Goal: Information Seeking & Learning: Learn about a topic

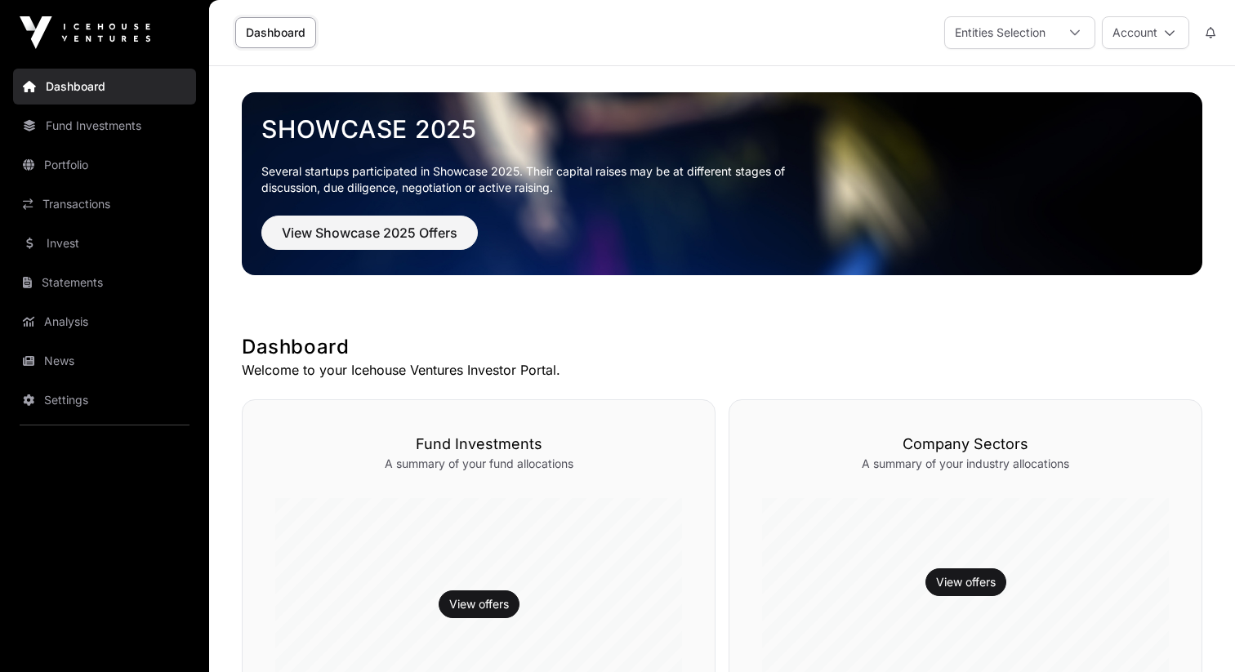
click at [94, 214] on link "Transactions" at bounding box center [104, 204] width 183 height 36
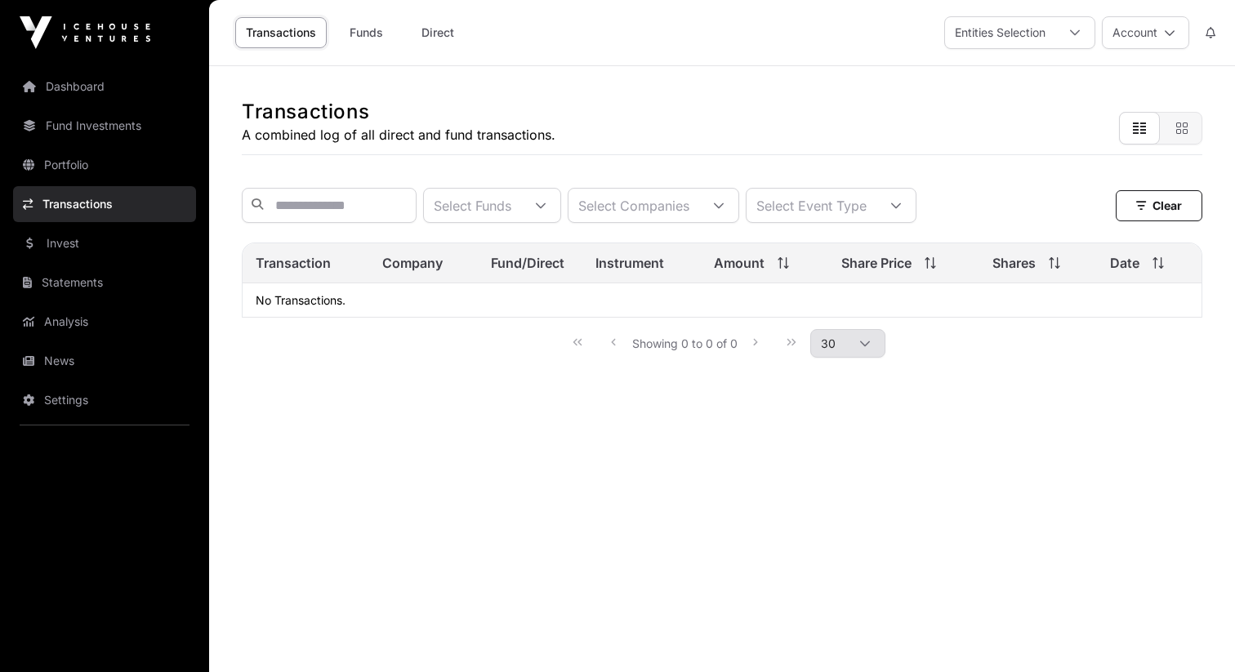
click at [101, 259] on link "Invest" at bounding box center [104, 243] width 183 height 36
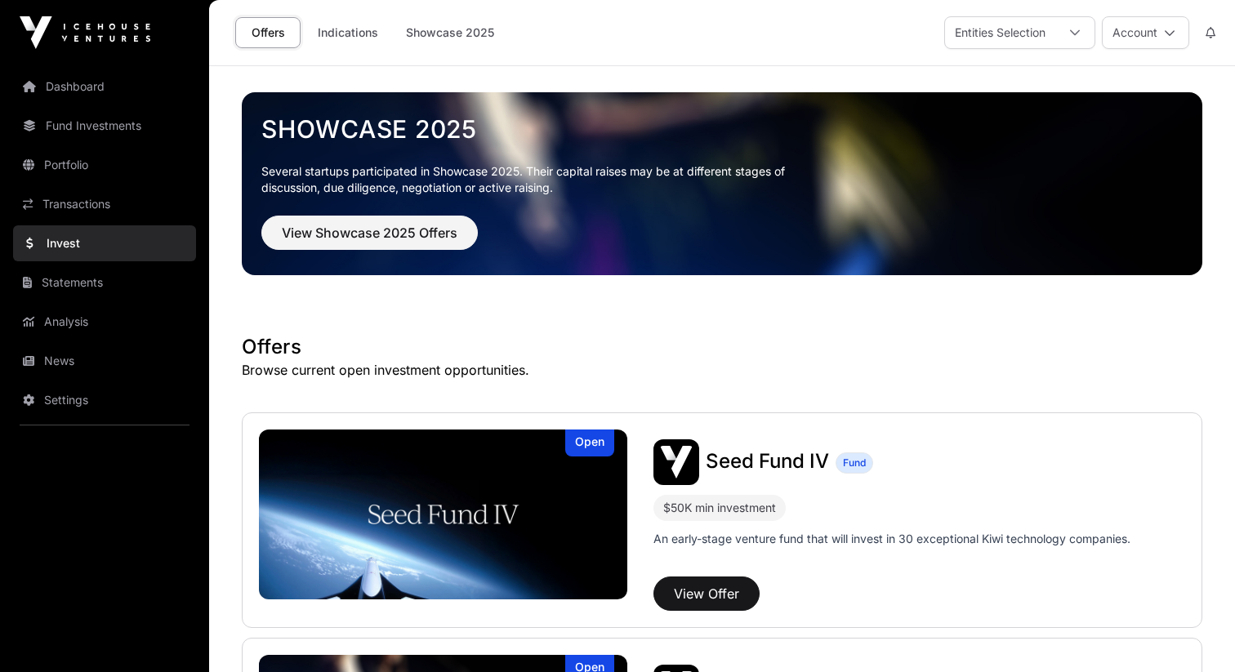
click at [92, 246] on link "Invest" at bounding box center [104, 243] width 183 height 36
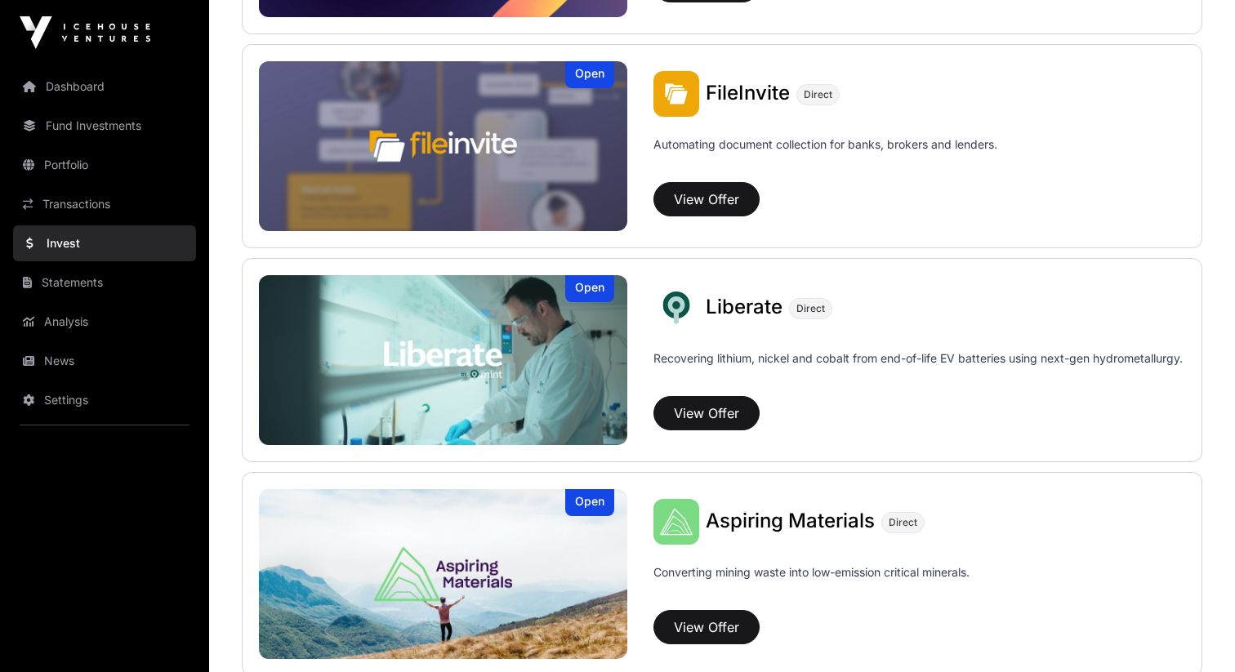
scroll to position [1092, 0]
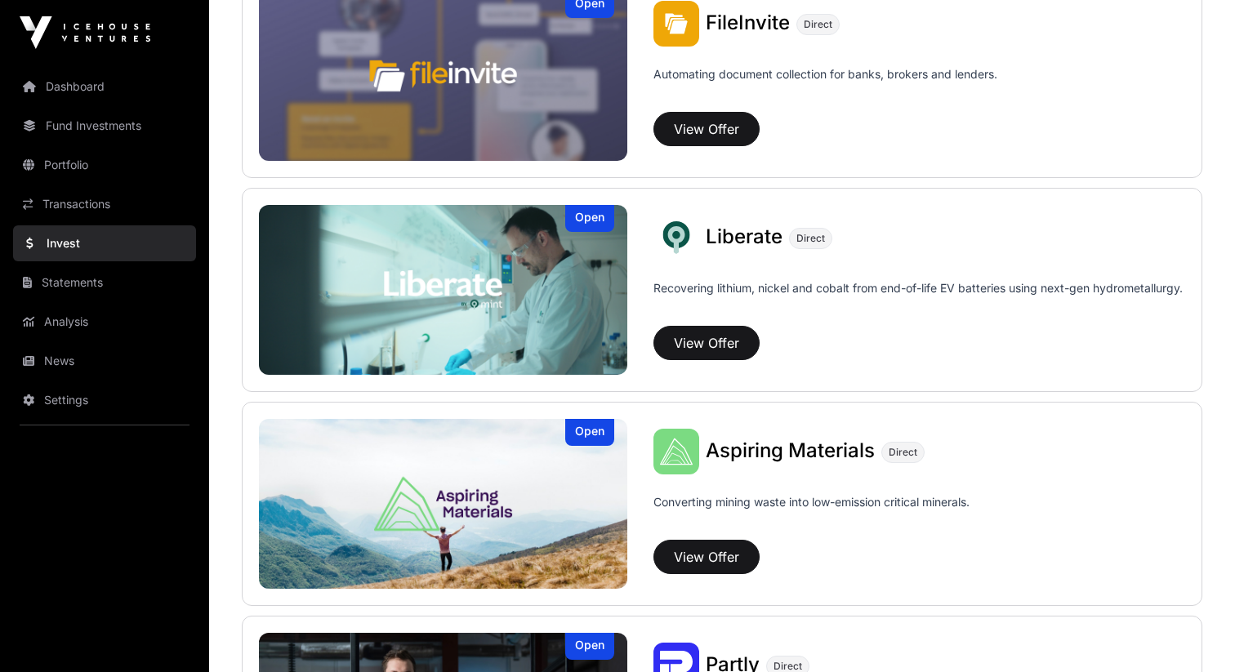
click at [546, 278] on img at bounding box center [443, 290] width 368 height 170
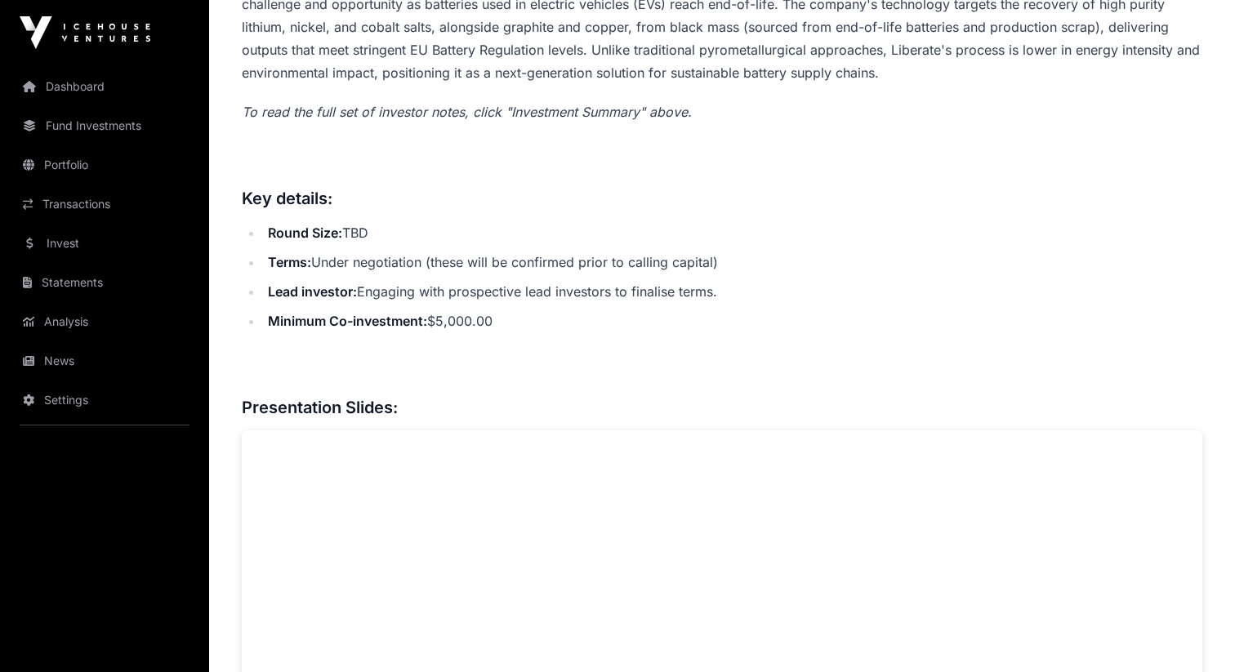
scroll to position [537, 0]
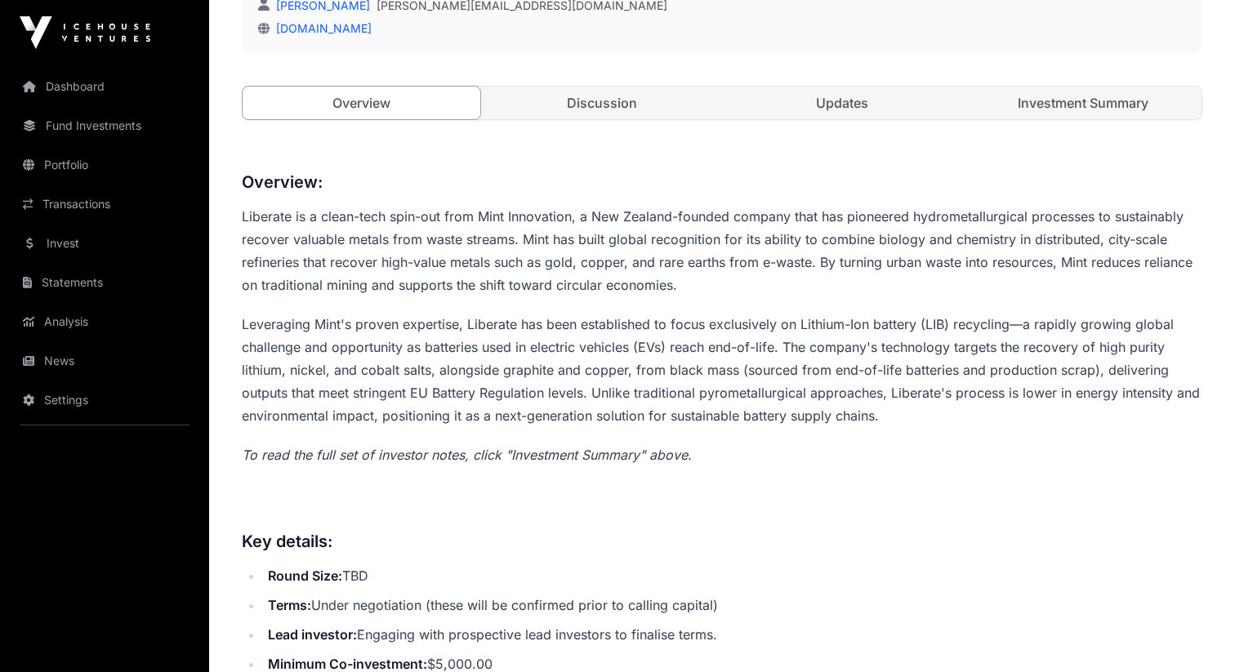
click at [994, 104] on link "Investment Summary" at bounding box center [1084, 103] width 238 height 33
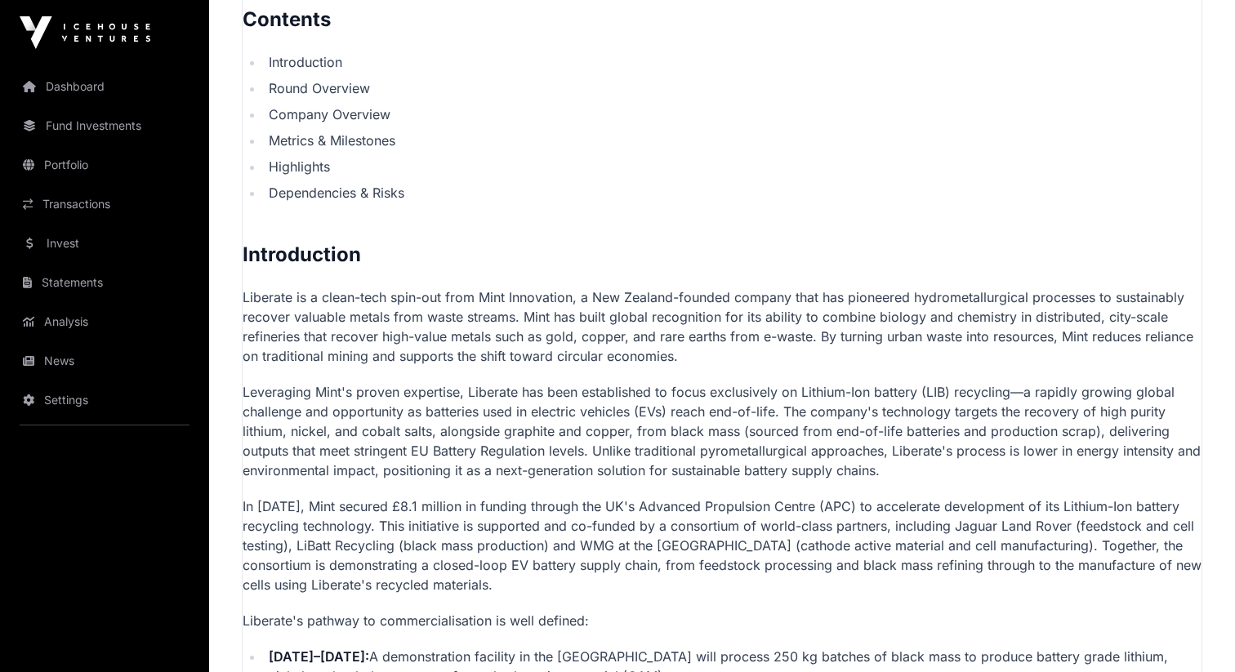
scroll to position [1025, 0]
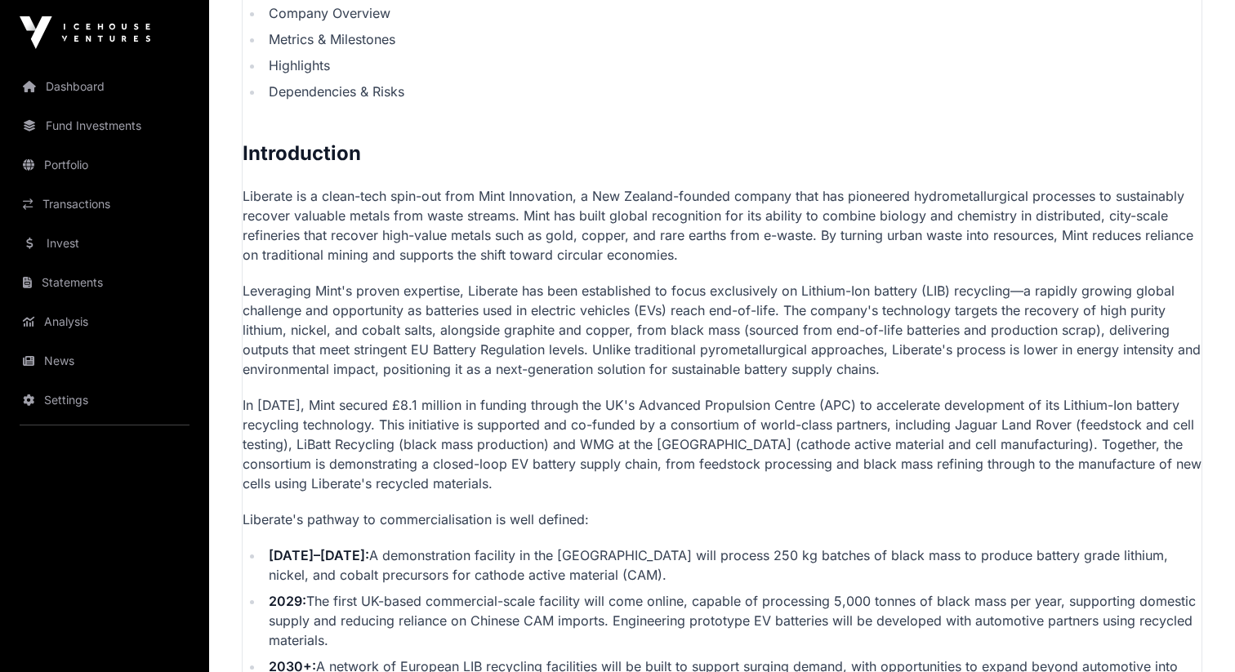
click at [657, 303] on p "Leveraging Mint's proven expertise, Liberate has been established to focus excl…" at bounding box center [722, 330] width 959 height 98
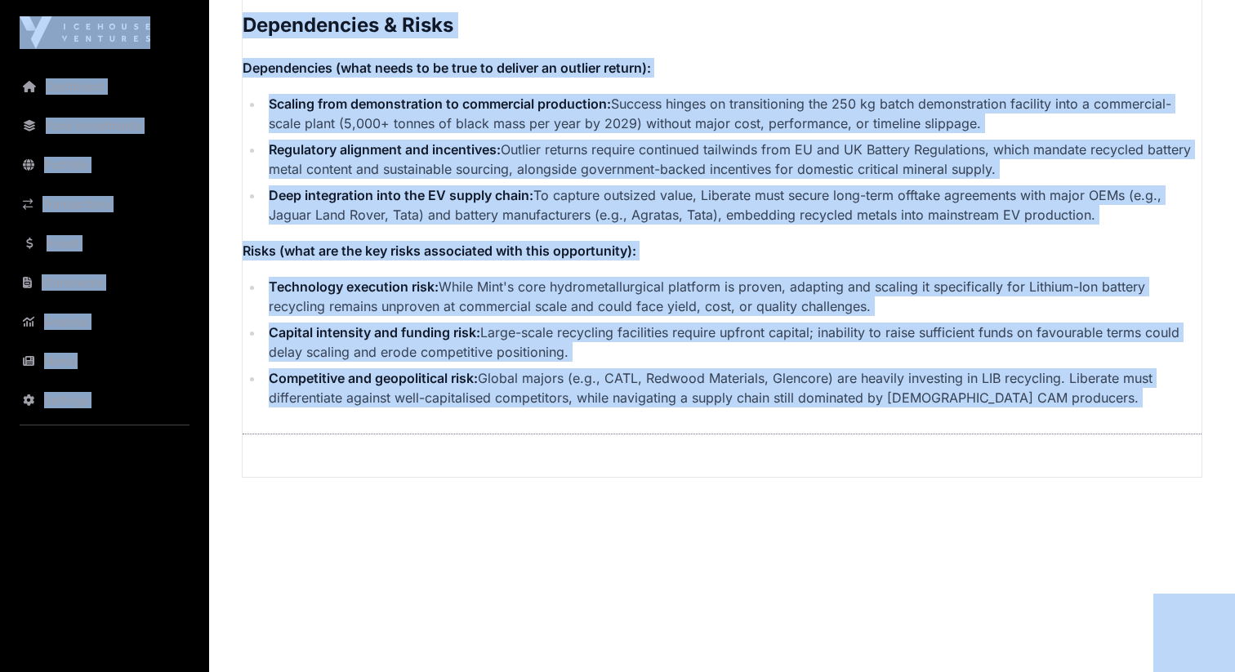
scroll to position [3648, 0]
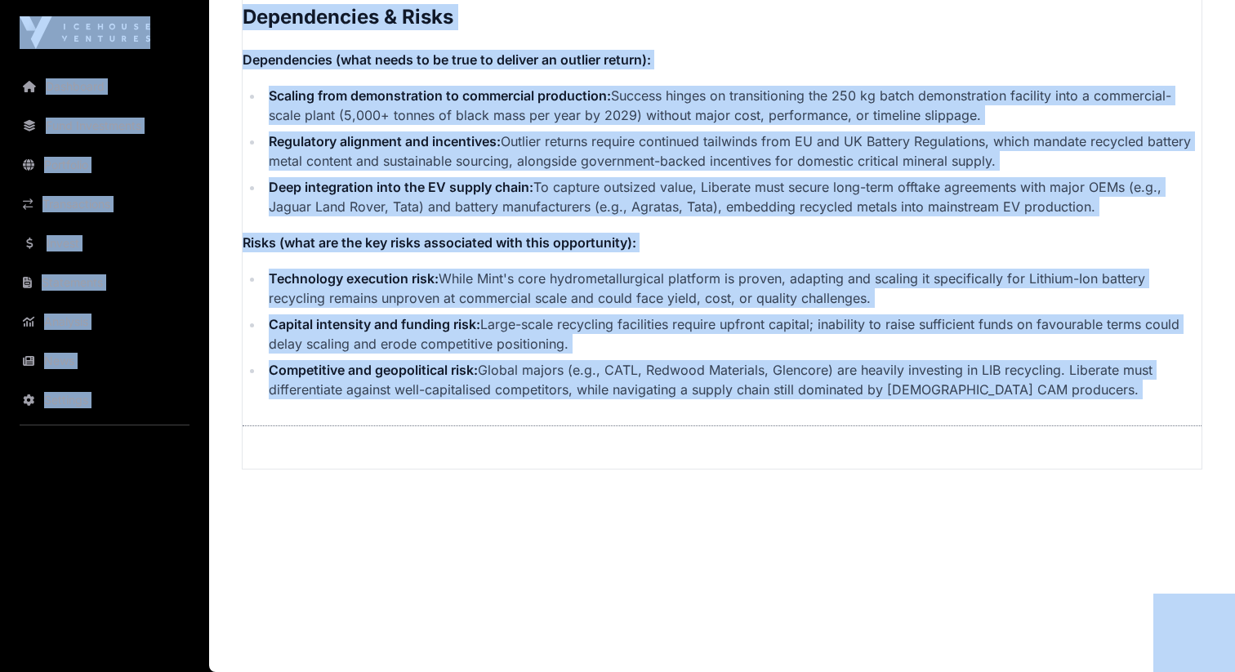
copy body "Loremipsu Dolo Sitametcons Adipiscin Elitseddoeiu Tempor Incididunt Utlabore Et…"
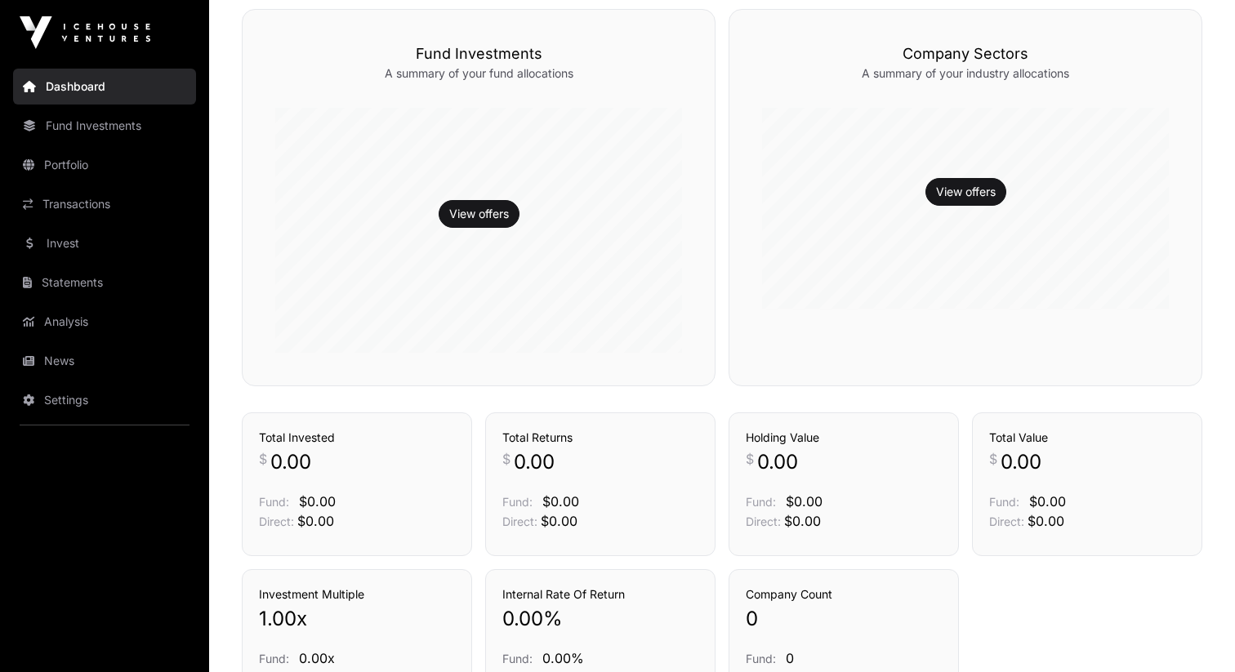
scroll to position [568, 0]
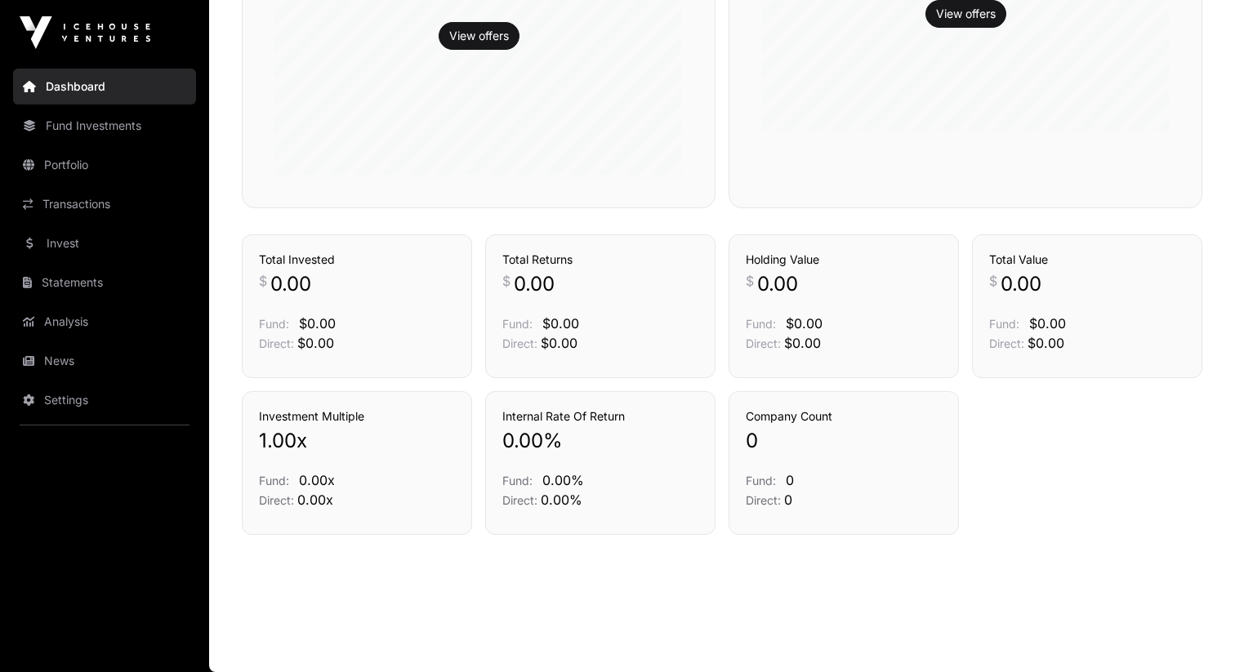
click at [83, 244] on link "Invest" at bounding box center [104, 243] width 183 height 36
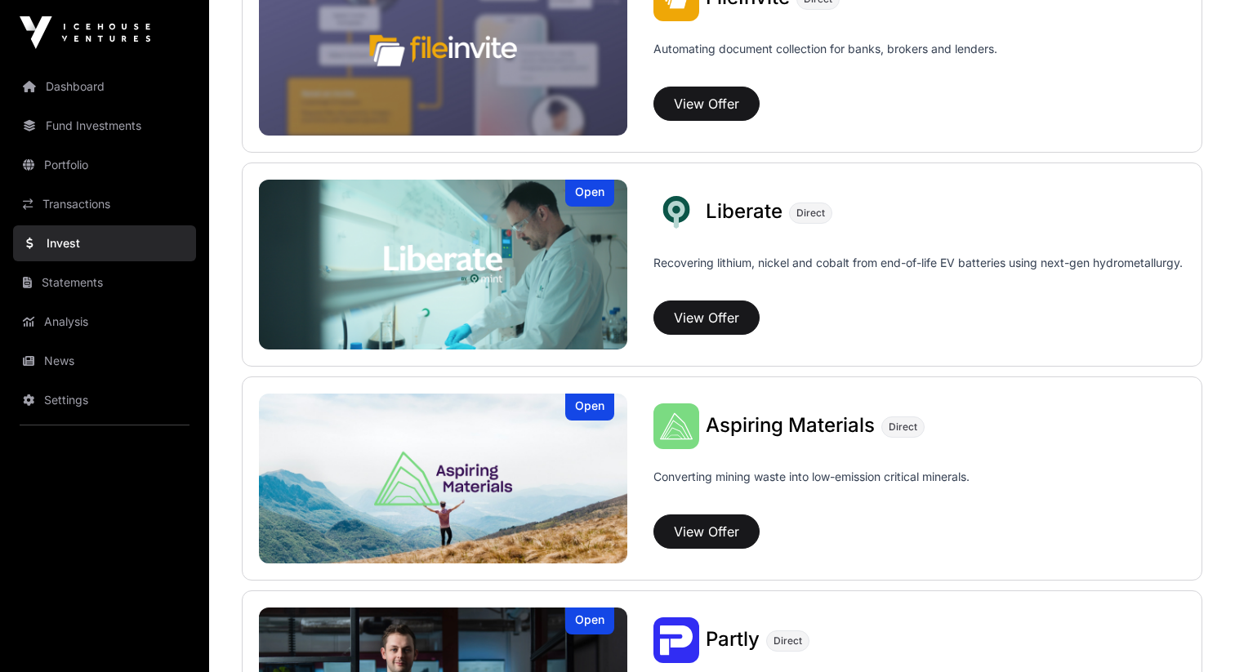
scroll to position [909, 0]
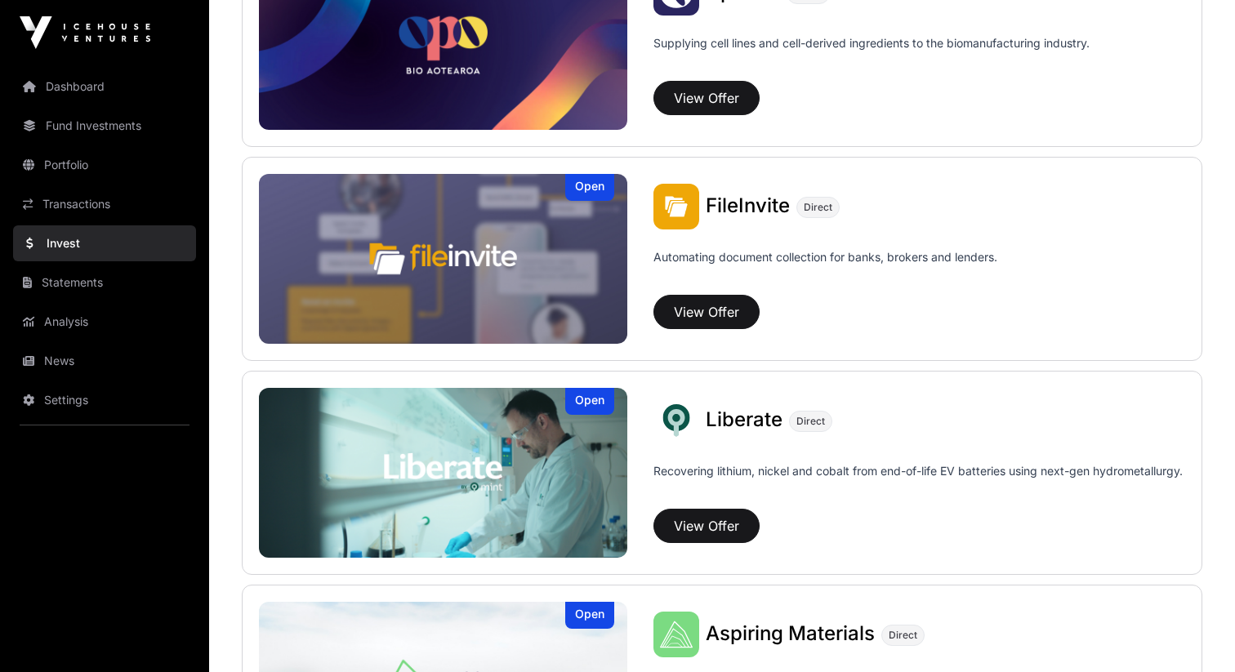
click at [769, 412] on span "Liberate" at bounding box center [744, 420] width 77 height 24
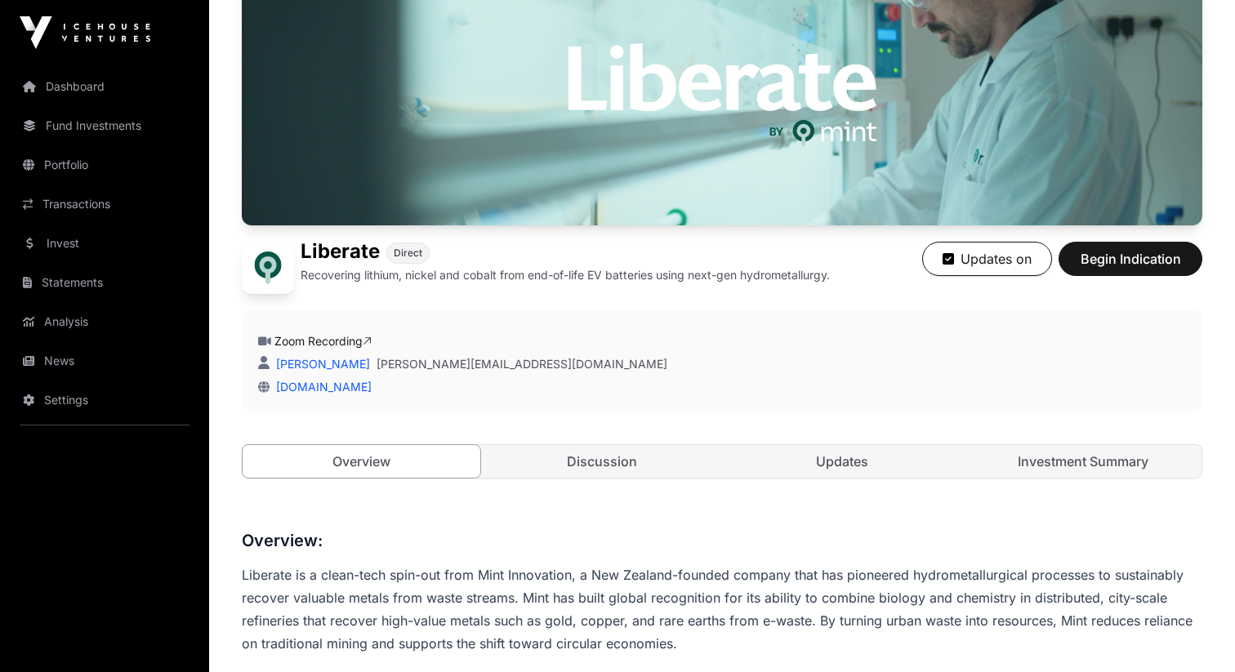
scroll to position [93, 0]
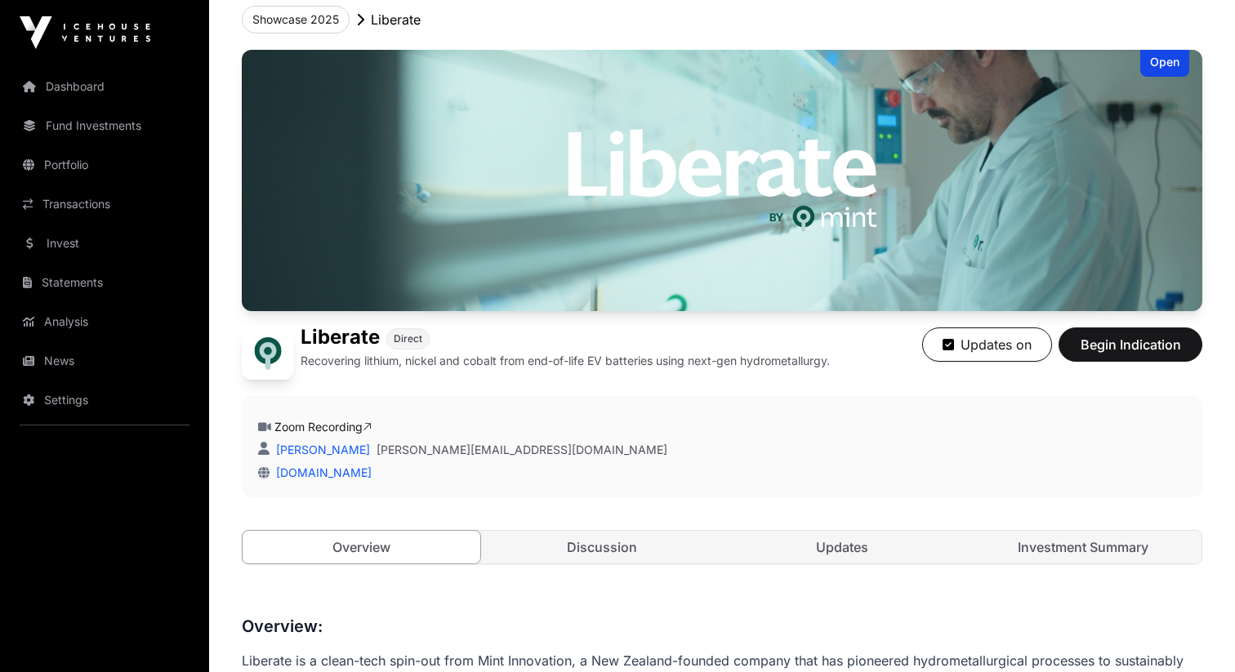
click at [1057, 555] on link "Investment Summary" at bounding box center [1084, 547] width 238 height 33
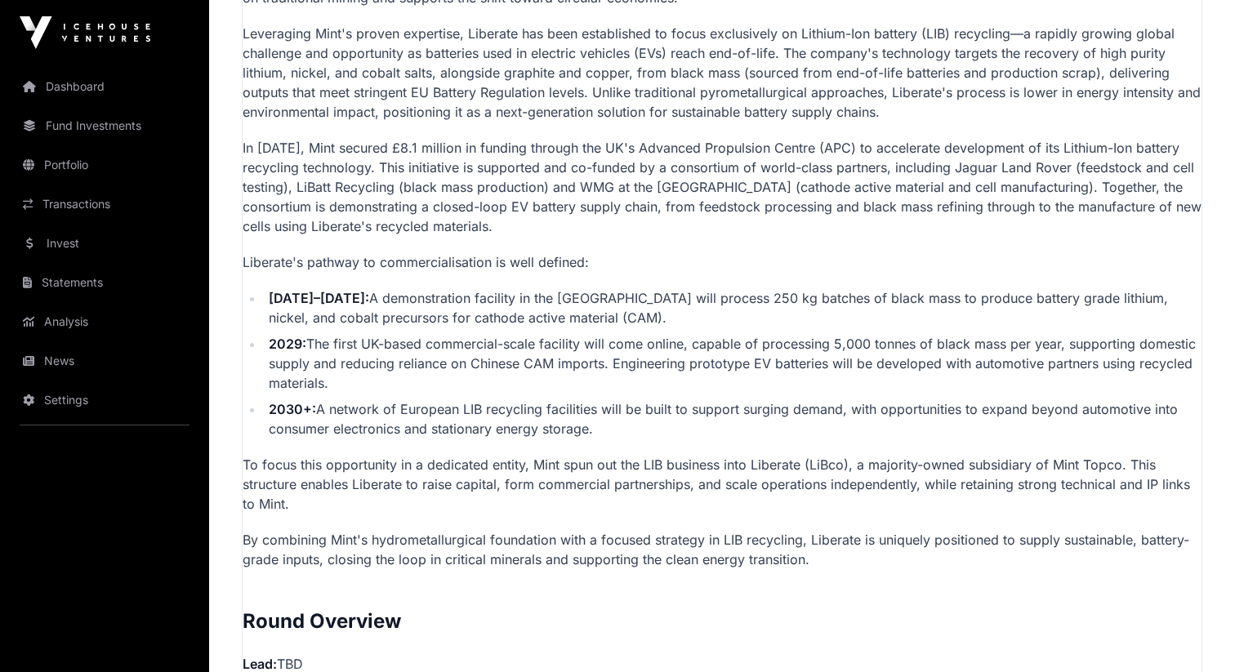
scroll to position [1702, 0]
